Goal: Navigation & Orientation: Find specific page/section

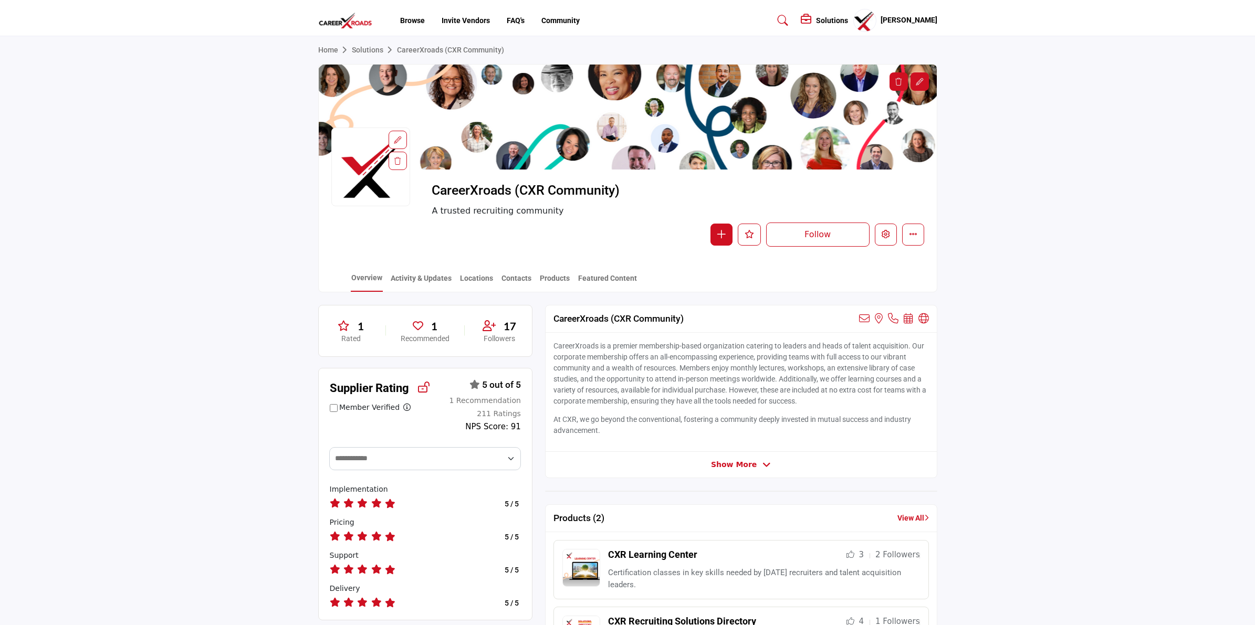
click at [358, 22] on img at bounding box center [348, 20] width 60 height 17
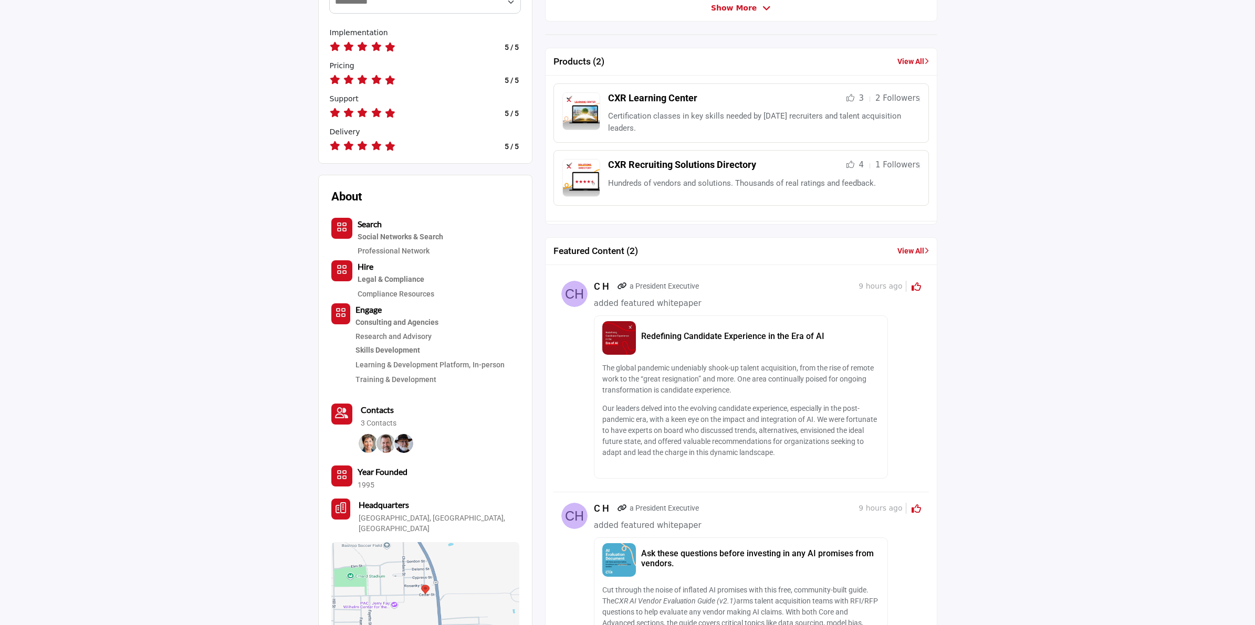
scroll to position [459, 0]
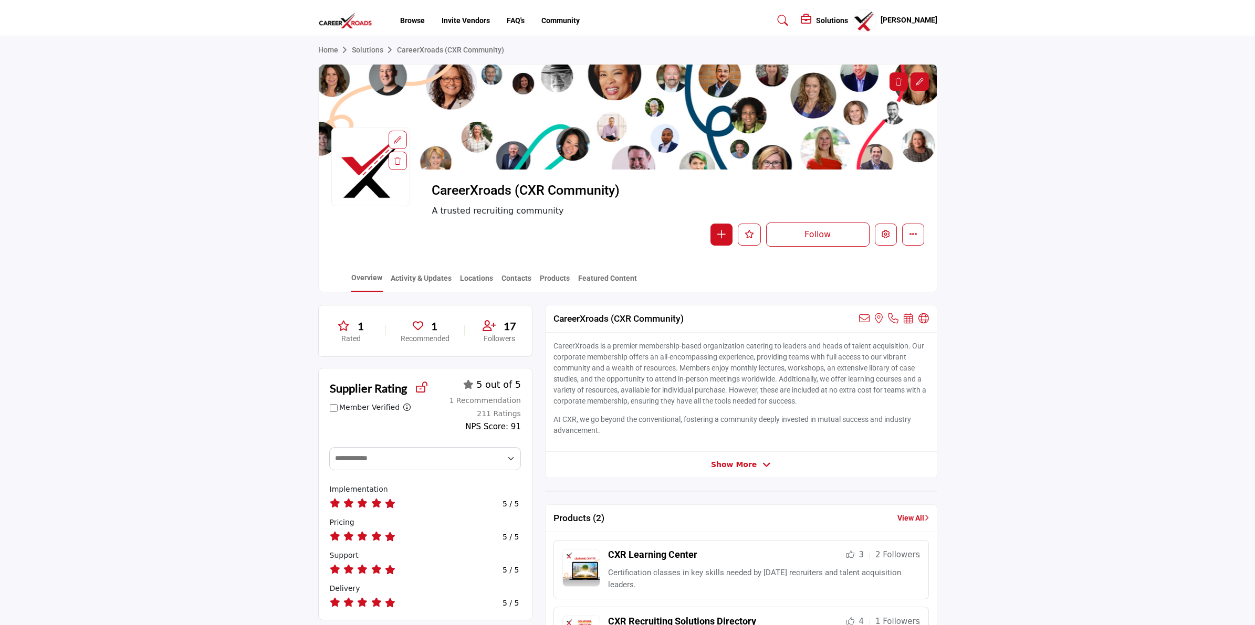
click at [608, 277] on link "Featured Content" at bounding box center [608, 282] width 60 height 18
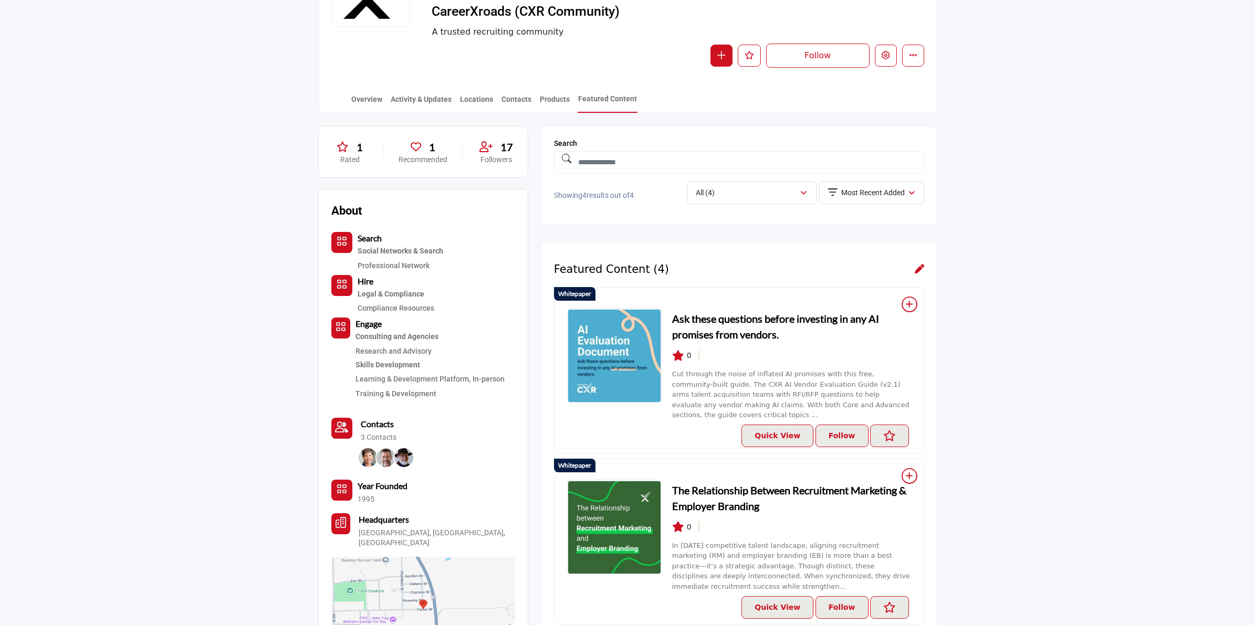
scroll to position [263, 0]
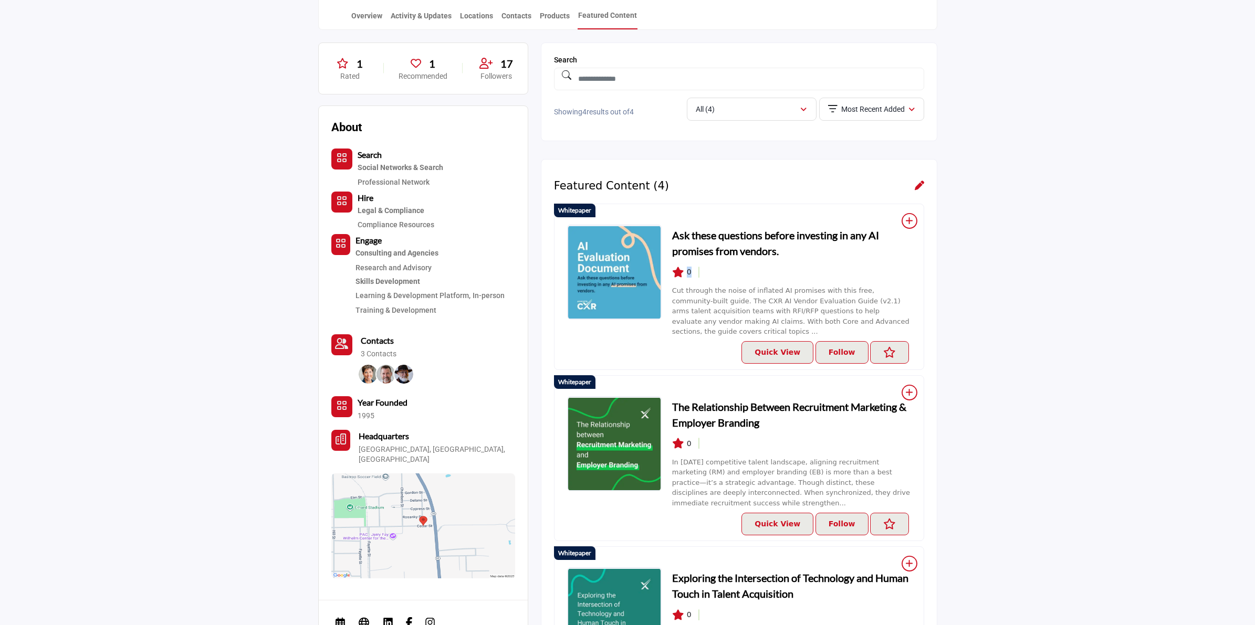
click at [685, 272] on span "0" at bounding box center [681, 272] width 19 height 11
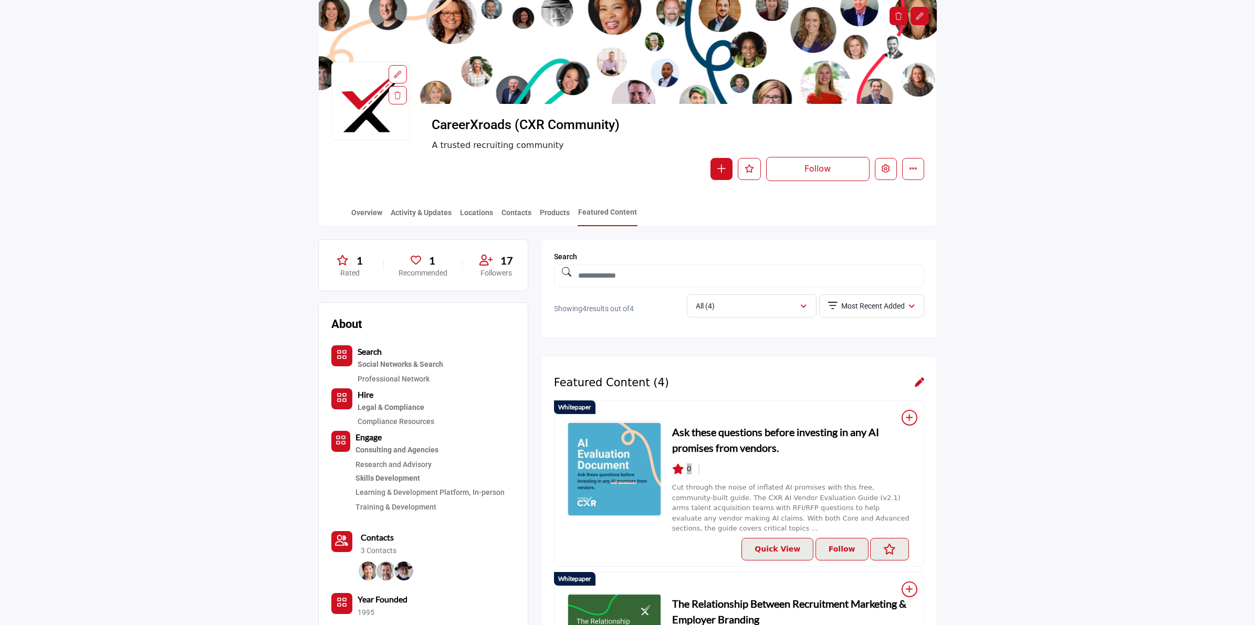
scroll to position [197, 0]
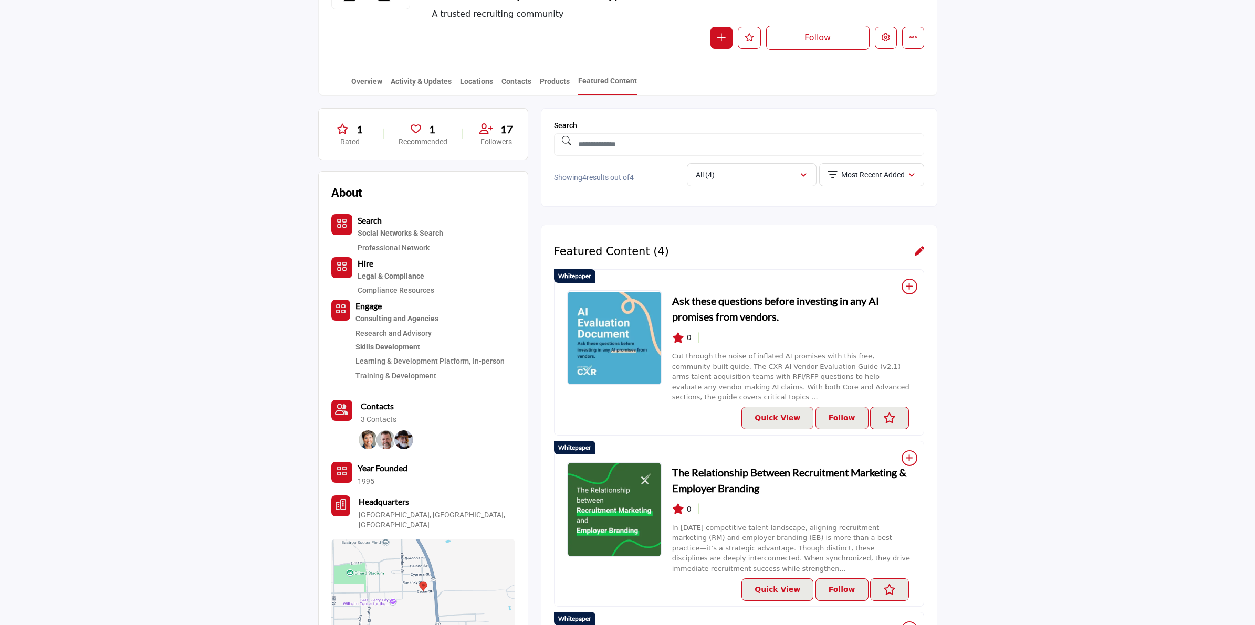
click at [725, 336] on div "0" at bounding box center [791, 337] width 239 height 11
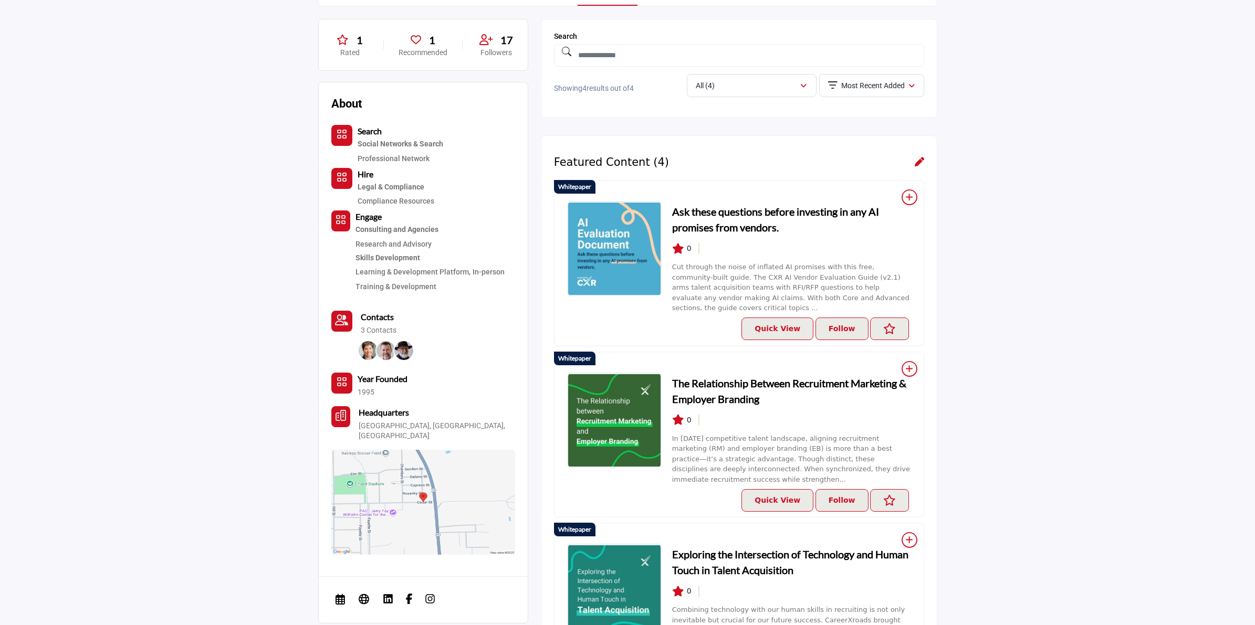
scroll to position [328, 0]
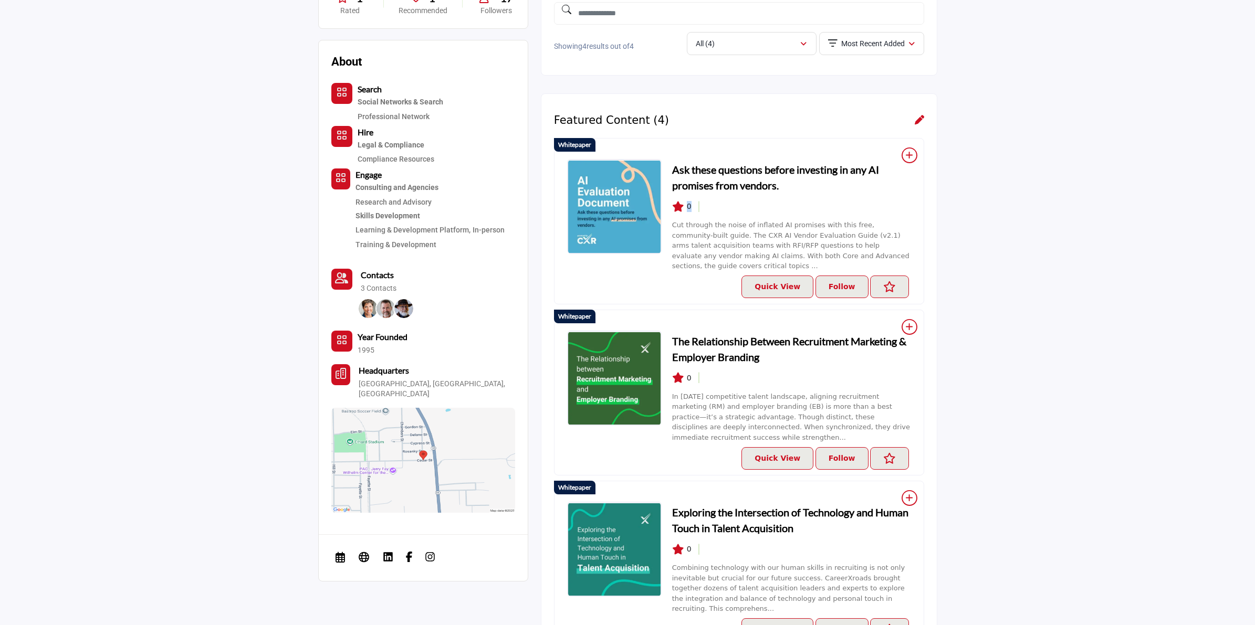
click at [687, 207] on div "0" at bounding box center [791, 206] width 239 height 11
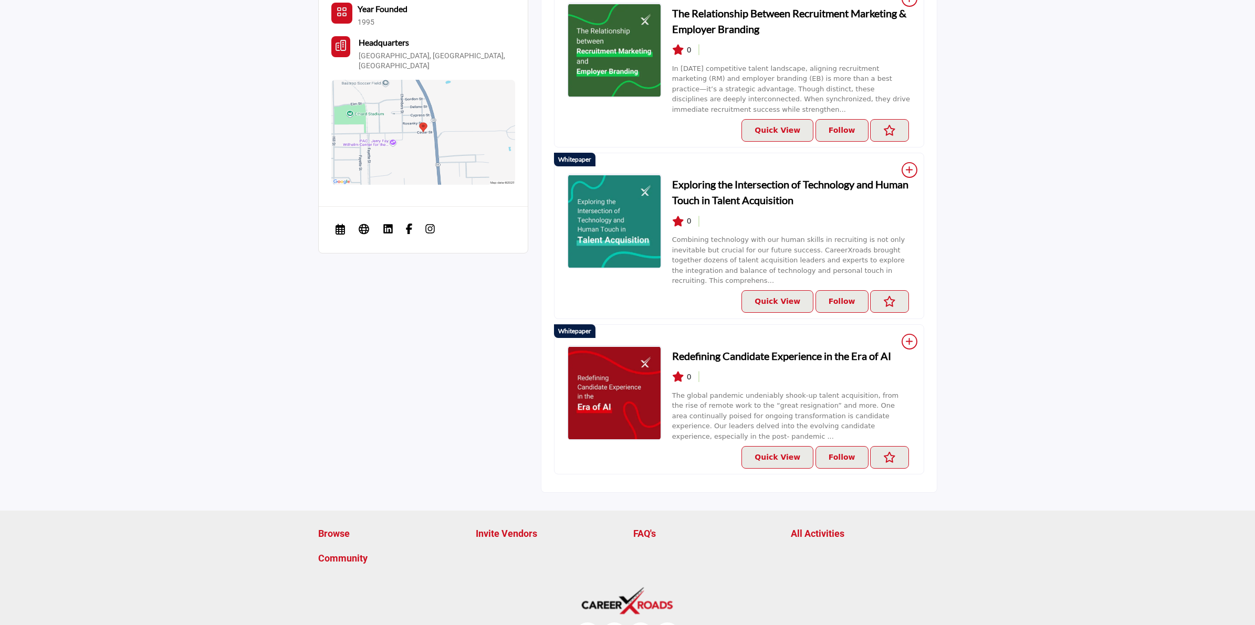
scroll to position [657, 0]
drag, startPoint x: 692, startPoint y: 198, endPoint x: 686, endPoint y: 203, distance: 7.1
click at [686, 215] on div "0" at bounding box center [791, 220] width 239 height 11
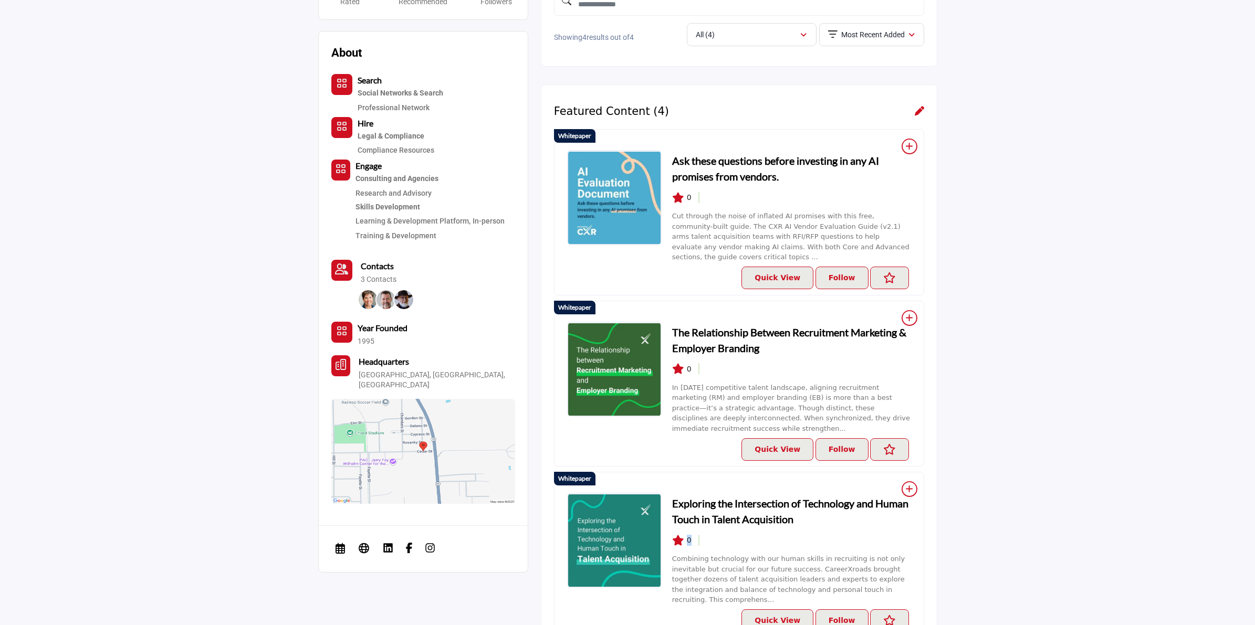
scroll to position [197, 0]
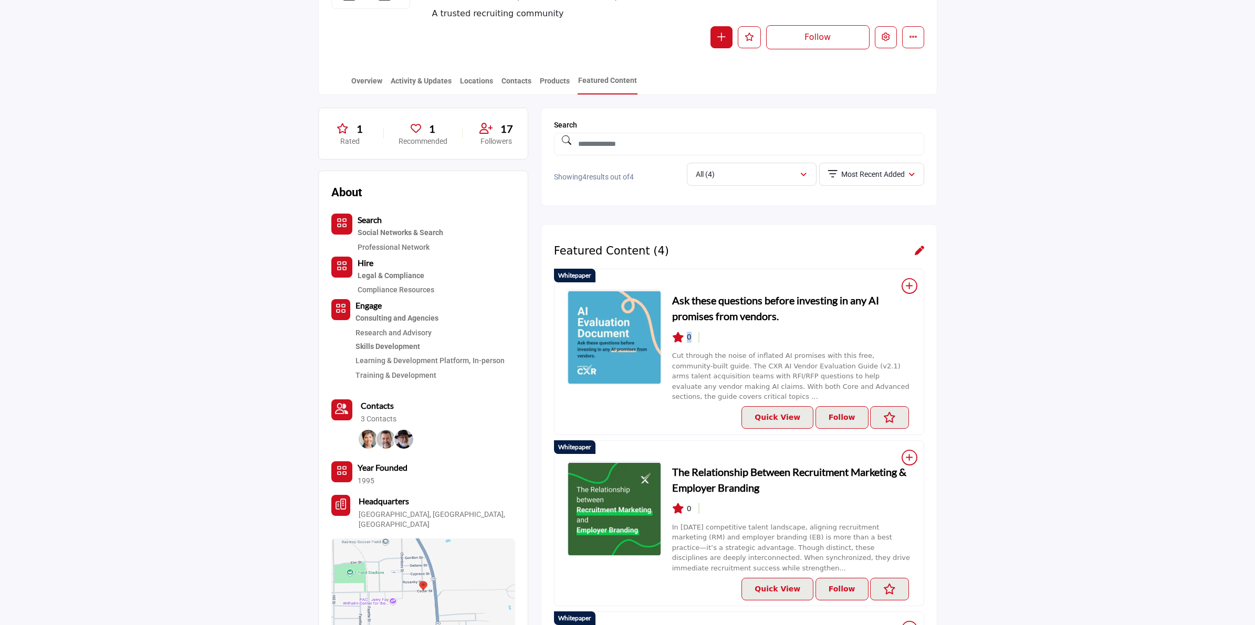
drag, startPoint x: 693, startPoint y: 337, endPoint x: 680, endPoint y: 341, distance: 13.3
click at [680, 341] on div "0" at bounding box center [791, 337] width 239 height 11
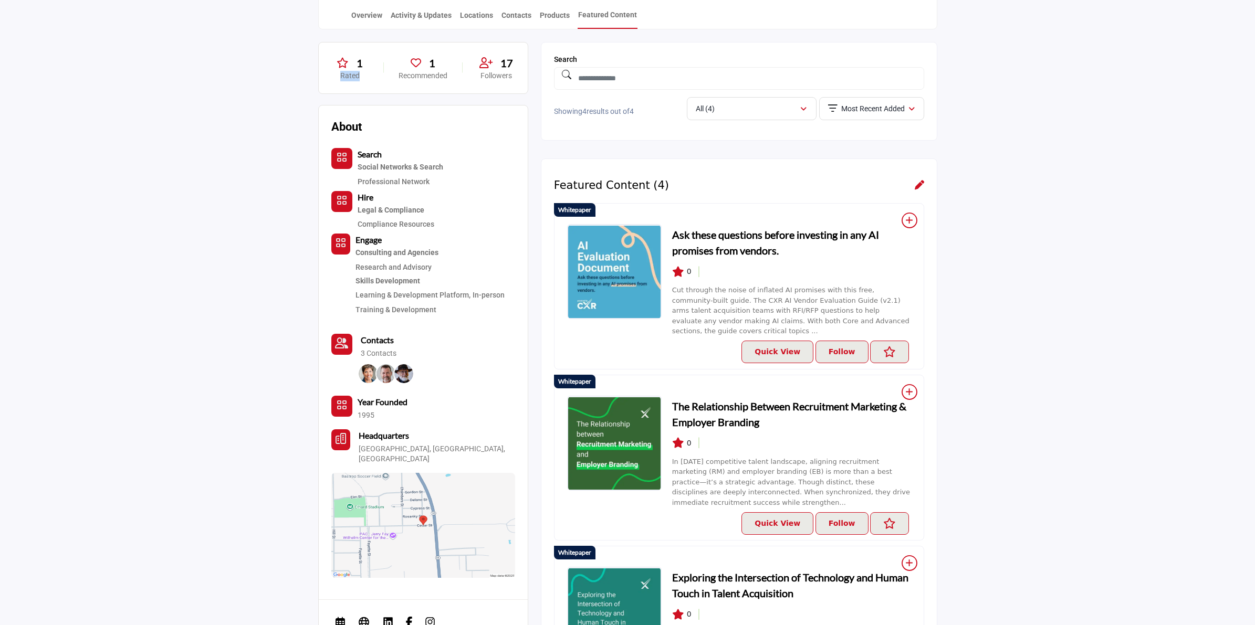
drag, startPoint x: 364, startPoint y: 80, endPoint x: 340, endPoint y: 85, distance: 24.5
click at [340, 85] on div "1 Rated 1 Recommended 17 Followers" at bounding box center [423, 68] width 210 height 53
drag, startPoint x: 695, startPoint y: 271, endPoint x: 681, endPoint y: 274, distance: 13.9
click at [681, 274] on div "0" at bounding box center [791, 271] width 239 height 11
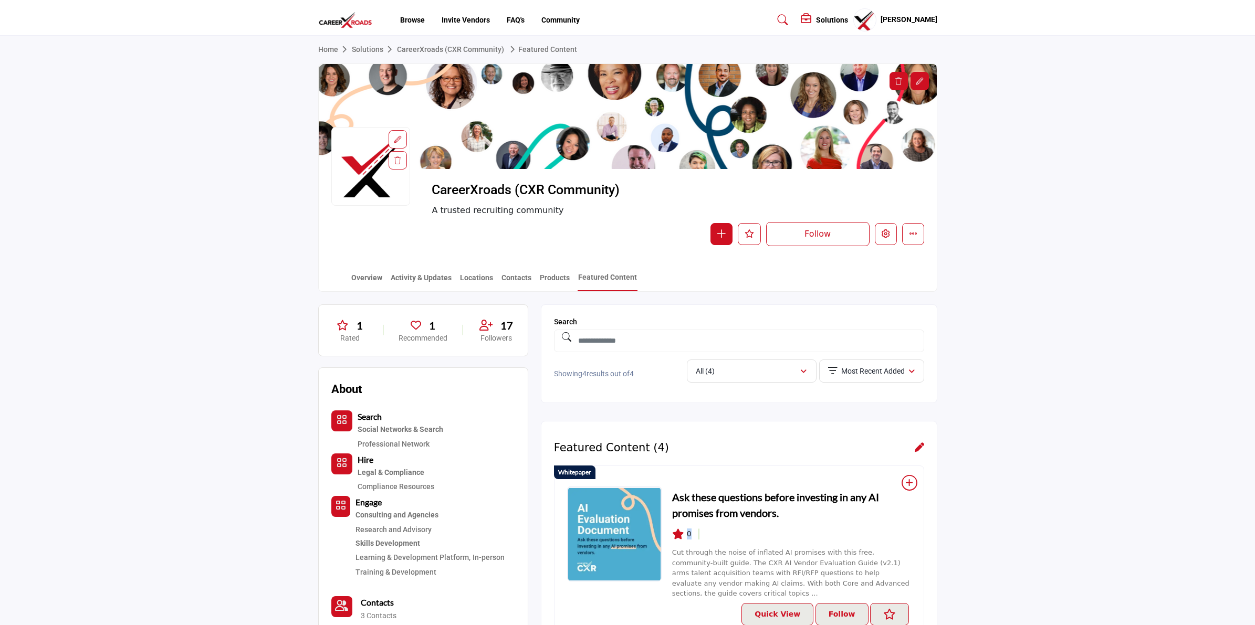
scroll to position [0, 0]
click at [863, 29] on profile-featured-90decbcb-c581-4329-8e4a-fc977e7dcc6a "Show hide supplier dropdown" at bounding box center [864, 20] width 23 height 23
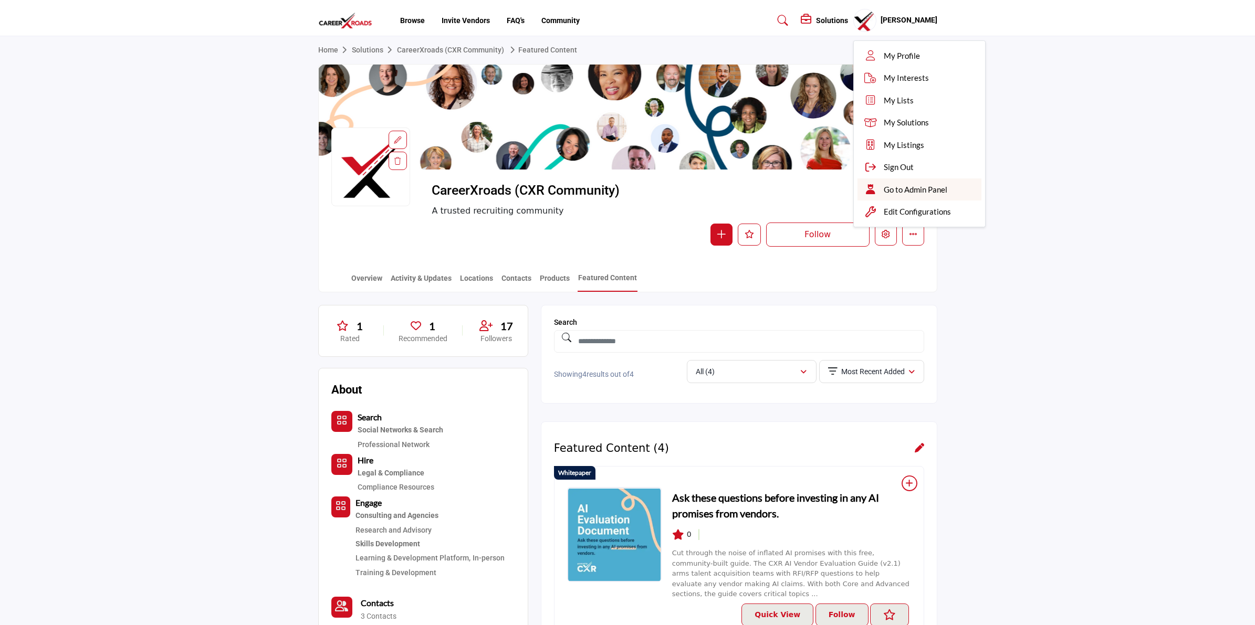
click at [923, 189] on span "Go to Admin Panel" at bounding box center [916, 190] width 64 height 12
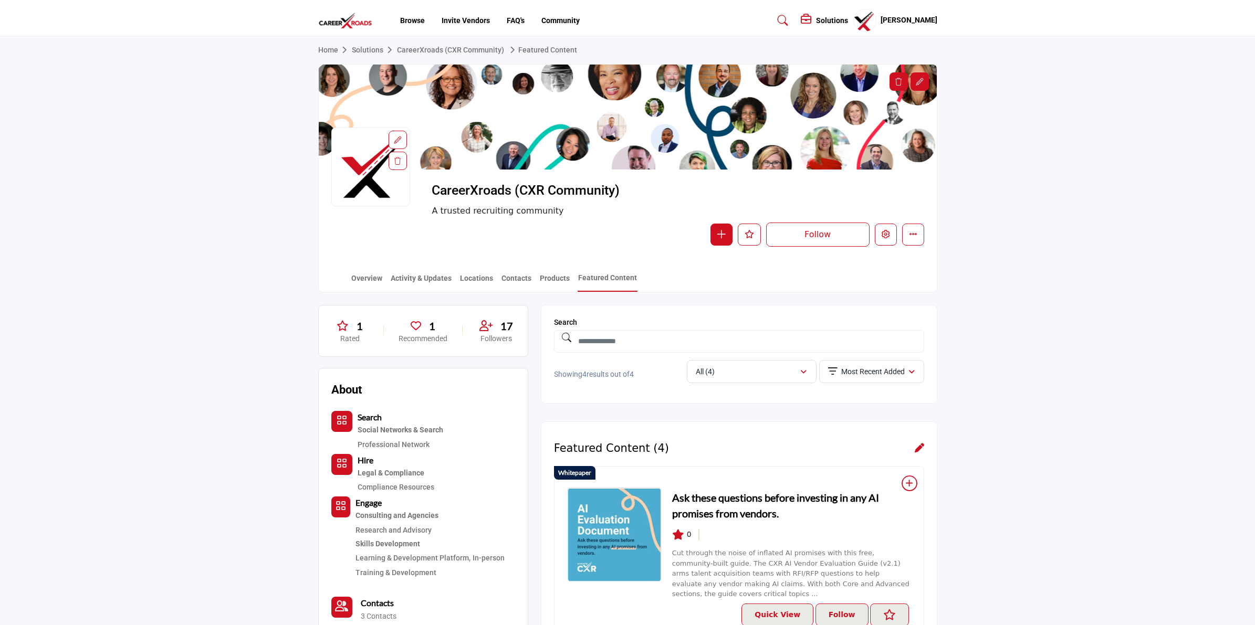
click at [130, 248] on section "Home Solutions CareerXroads (CXR Community) Featured Content CareerXroads (CXR …" at bounding box center [627, 164] width 1255 height 256
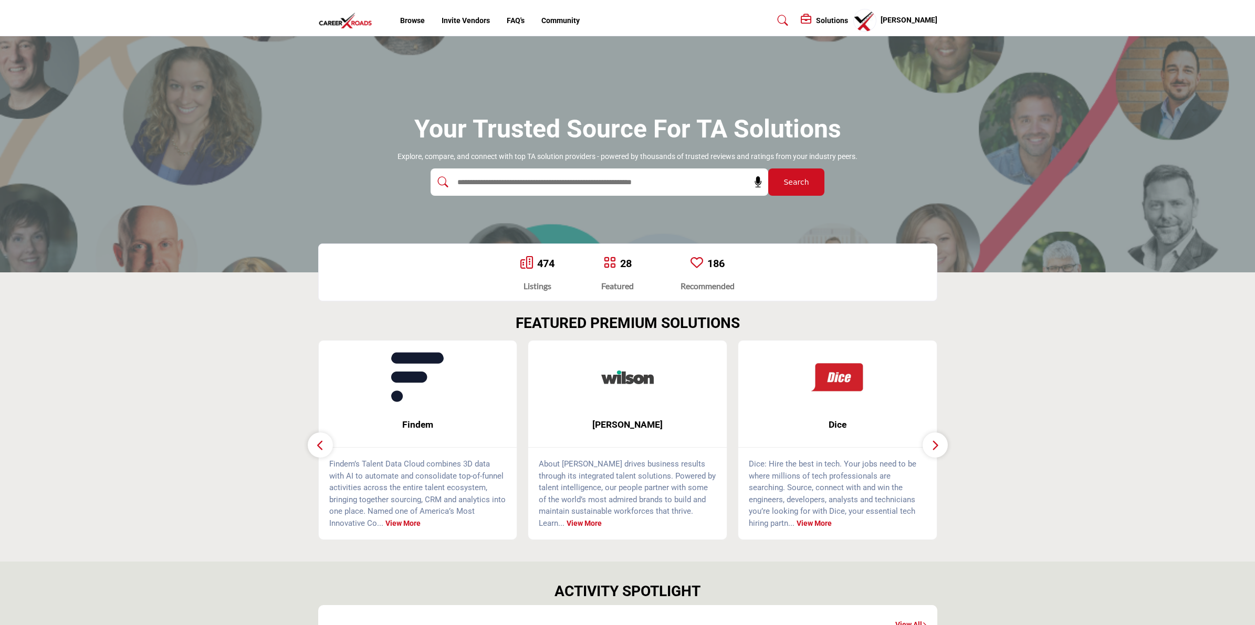
click at [864, 17] on profile-featured-90decbcb-c581-4329-8e4a-fc977e7dcc6a "Show hide supplier dropdown" at bounding box center [864, 20] width 23 height 23
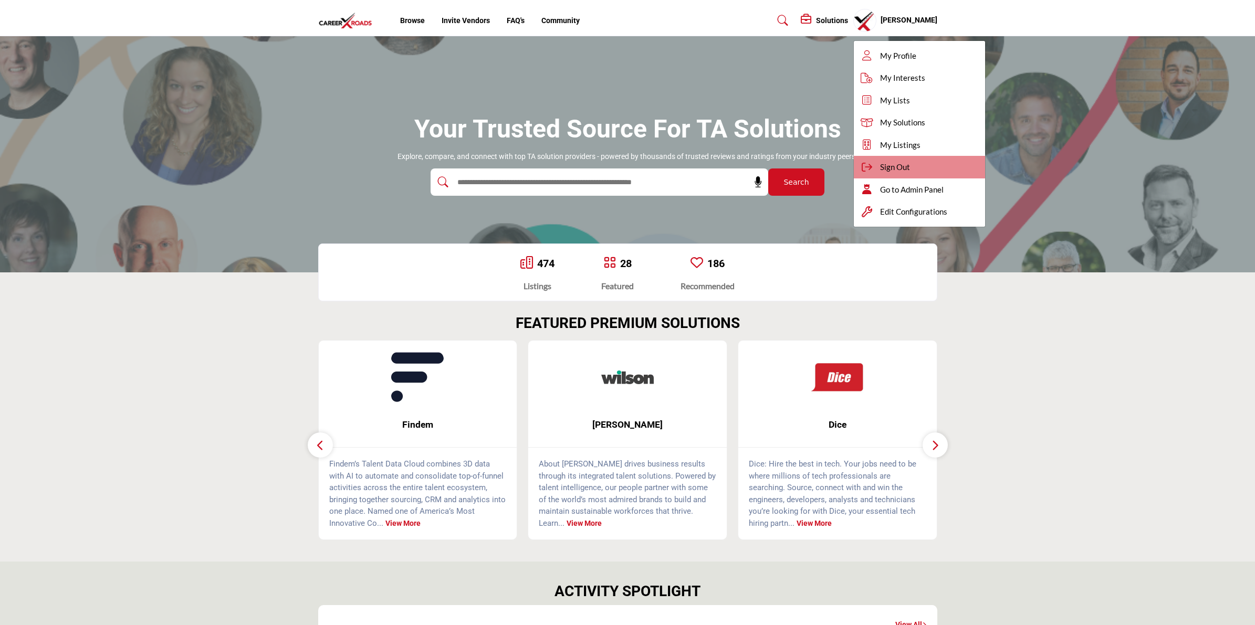
click at [930, 174] on div "Sign Out" at bounding box center [919, 167] width 131 height 23
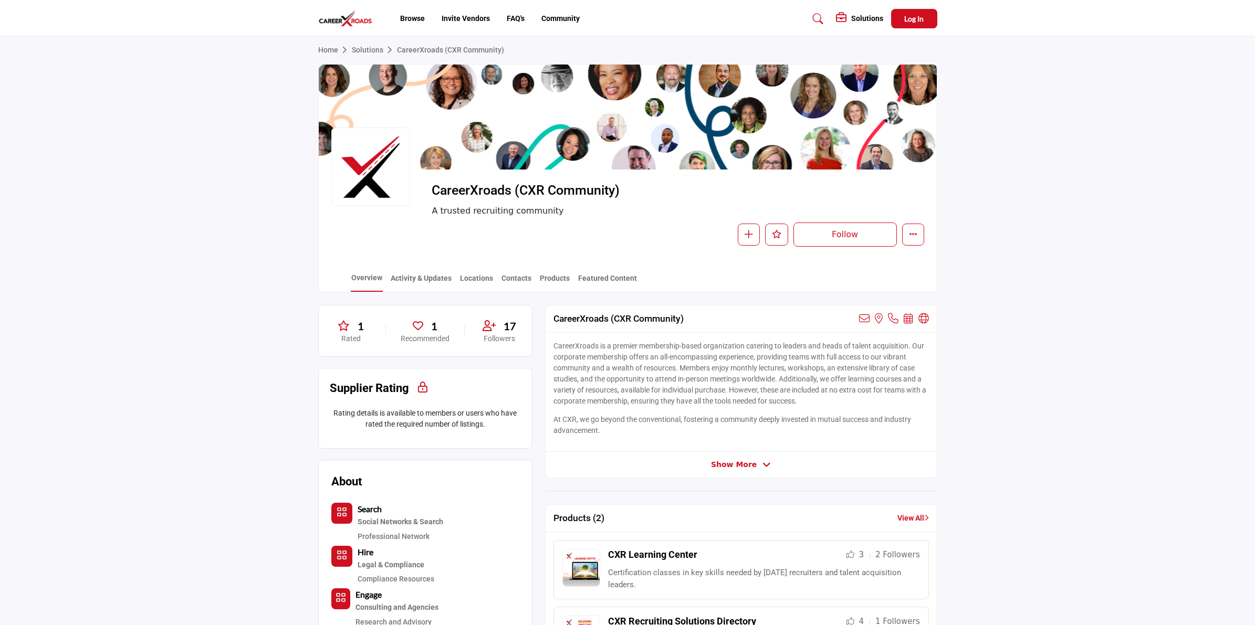
drag, startPoint x: 85, startPoint y: 58, endPoint x: 61, endPoint y: 16, distance: 47.5
click at [85, 58] on section "Home Solutions CareerXroads (CXR Community) CareerXroads (CXR Community) A trus…" at bounding box center [627, 164] width 1255 height 256
click at [900, 16] on button "Log In" at bounding box center [914, 18] width 46 height 19
